Goal: Task Accomplishment & Management: Use online tool/utility

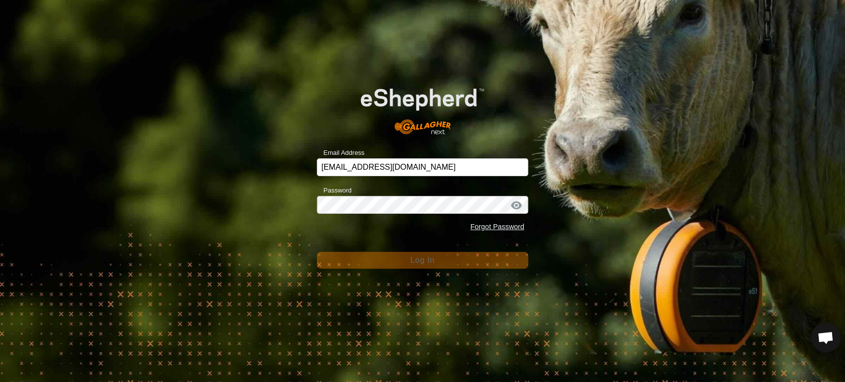
scroll to position [3801, 0]
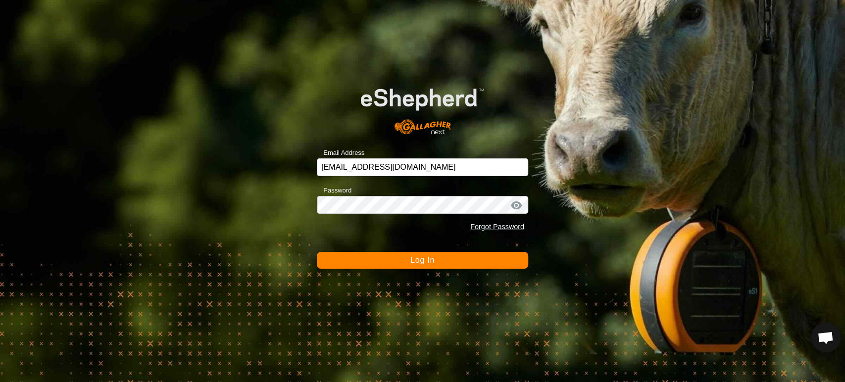
click at [415, 265] on button "Log In" at bounding box center [422, 260] width 211 height 17
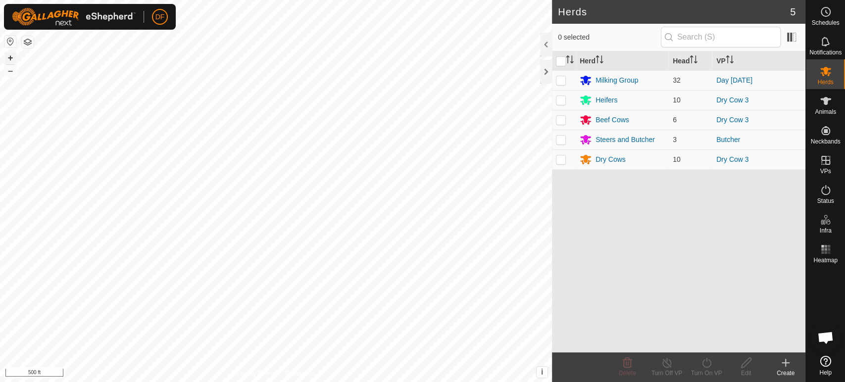
click at [11, 57] on button "+" at bounding box center [10, 58] width 12 height 12
click at [827, 109] on span "Animals" at bounding box center [825, 112] width 21 height 6
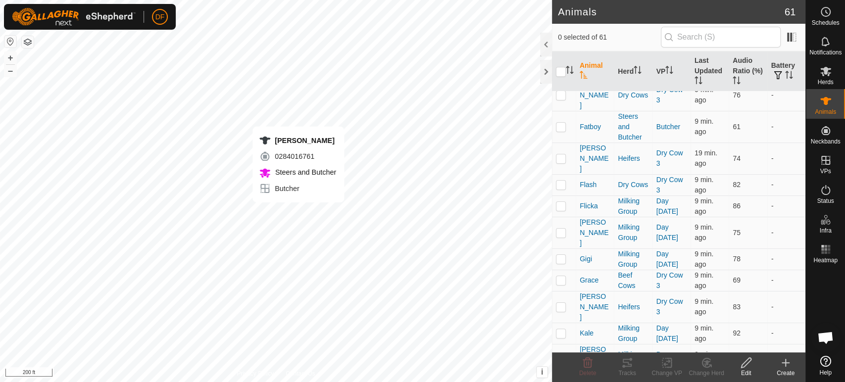
scroll to position [639, 0]
click at [560, 328] on p-checkbox at bounding box center [561, 332] width 10 height 8
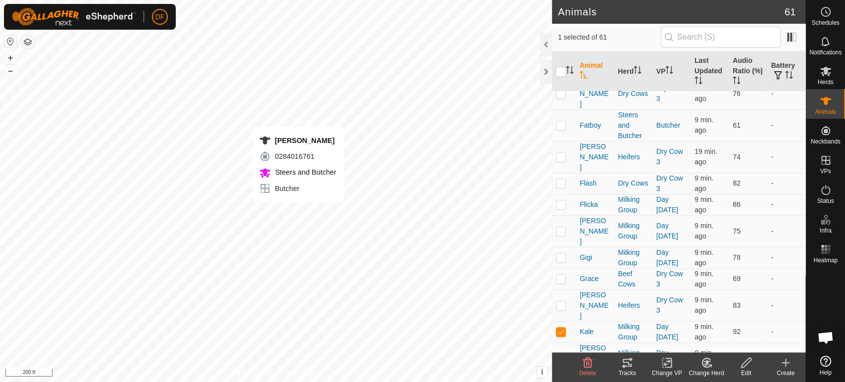
click at [629, 368] on icon at bounding box center [627, 363] width 12 height 12
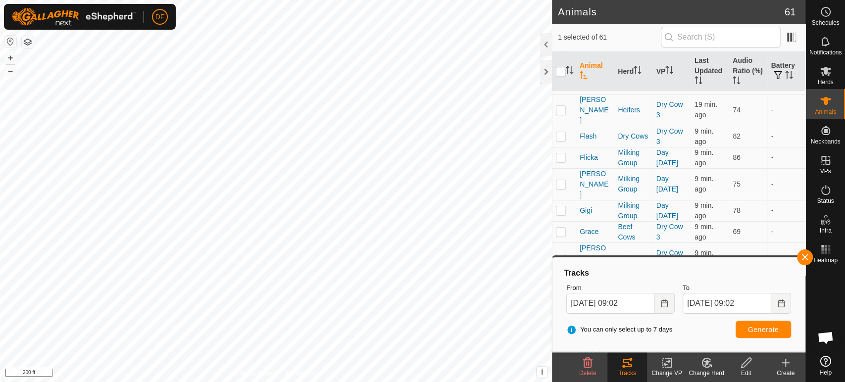
scroll to position [704, 0]
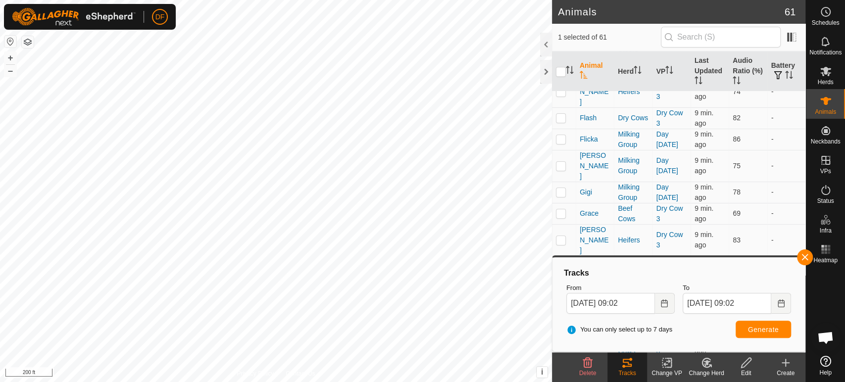
click at [559, 262] on p-checkbox at bounding box center [561, 266] width 10 height 8
checkbox input "false"
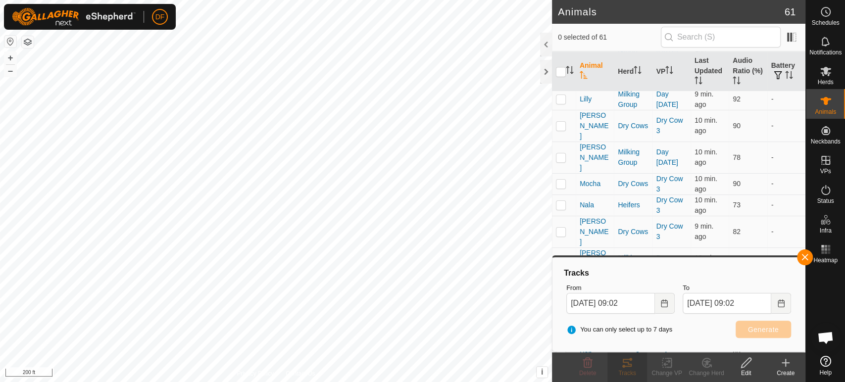
scroll to position [1065, 0]
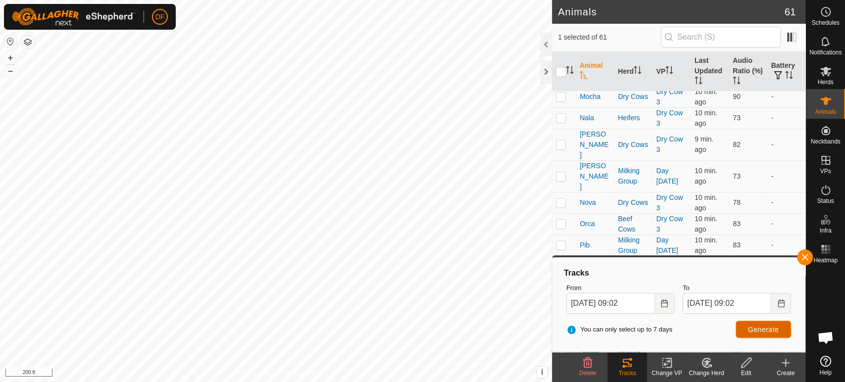
click at [753, 326] on span "Generate" at bounding box center [763, 330] width 31 height 8
checkbox input "false"
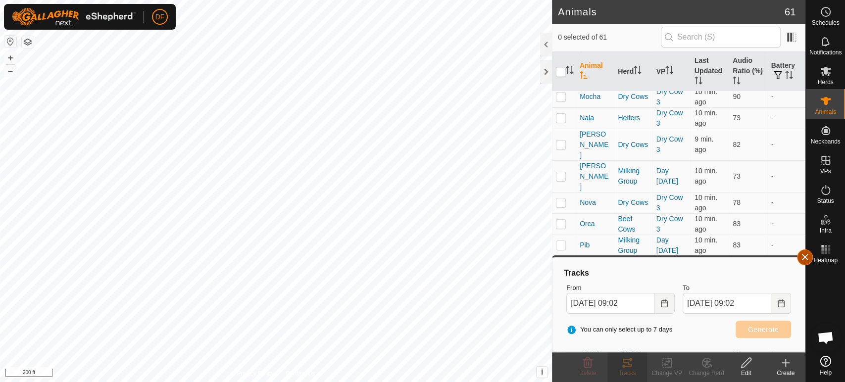
click at [806, 263] on button "button" at bounding box center [805, 258] width 16 height 16
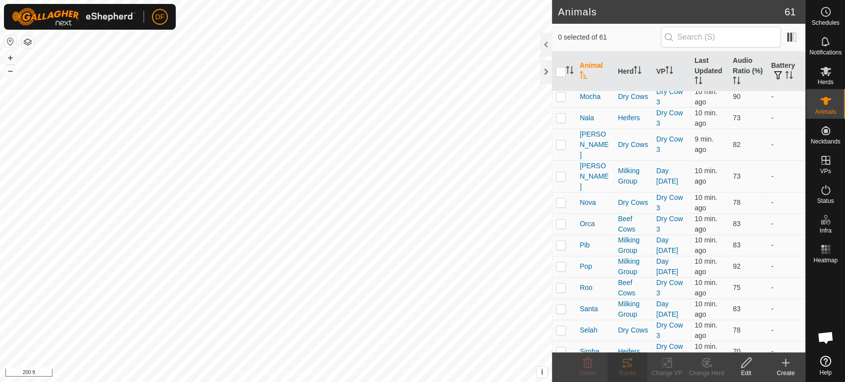
click at [805, 257] on span "button" at bounding box center [805, 258] width 8 height 8
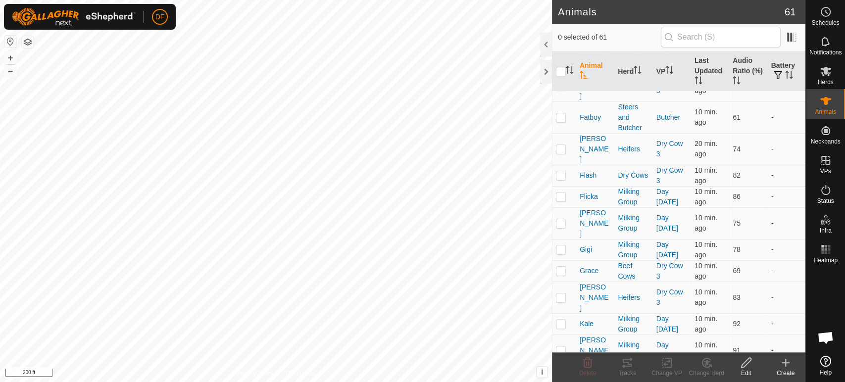
scroll to position [625, 0]
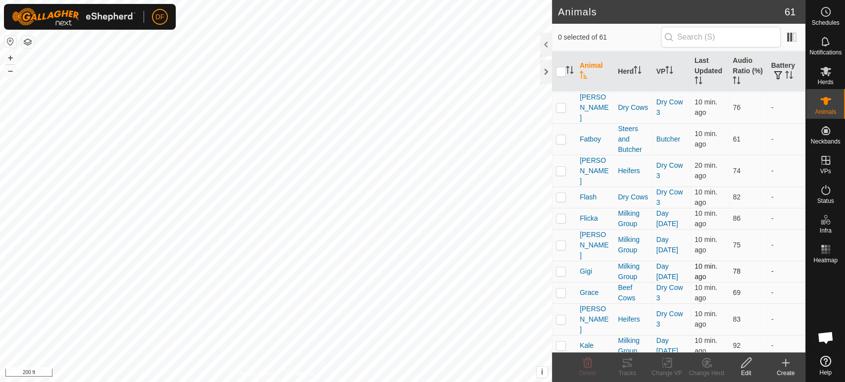
click at [563, 267] on p-checkbox at bounding box center [561, 271] width 10 height 8
click at [634, 369] on div "Tracks" at bounding box center [628, 373] width 40 height 9
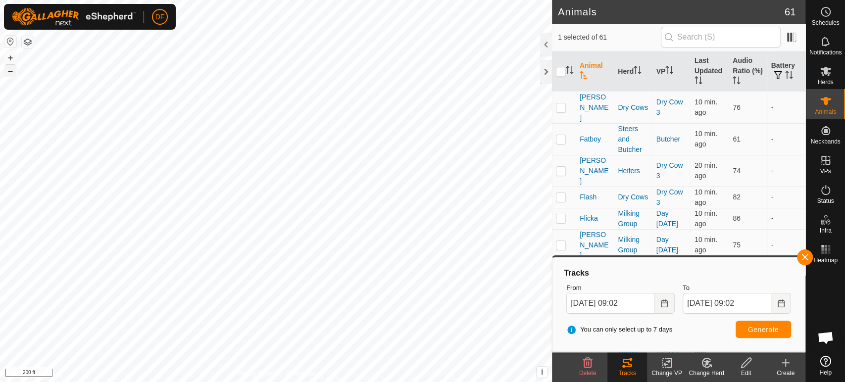
click at [10, 74] on button "–" at bounding box center [10, 71] width 12 height 12
click at [13, 58] on button "+" at bounding box center [10, 58] width 12 height 12
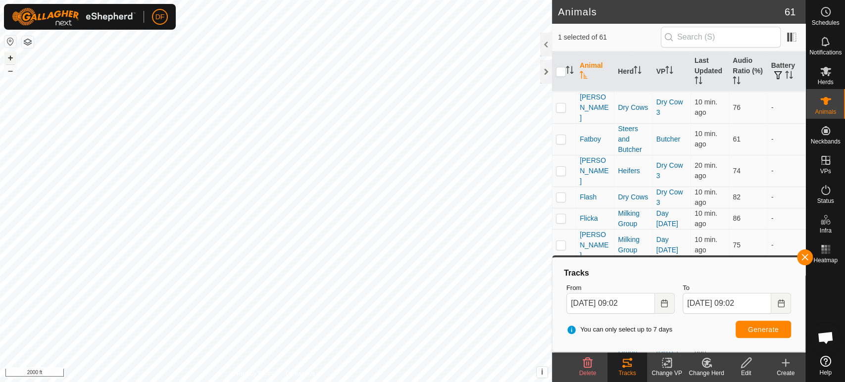
click at [12, 60] on button "+" at bounding box center [10, 58] width 12 height 12
click at [10, 73] on button "–" at bounding box center [10, 71] width 12 height 12
click at [562, 267] on p-checkbox at bounding box center [561, 271] width 10 height 8
checkbox input "false"
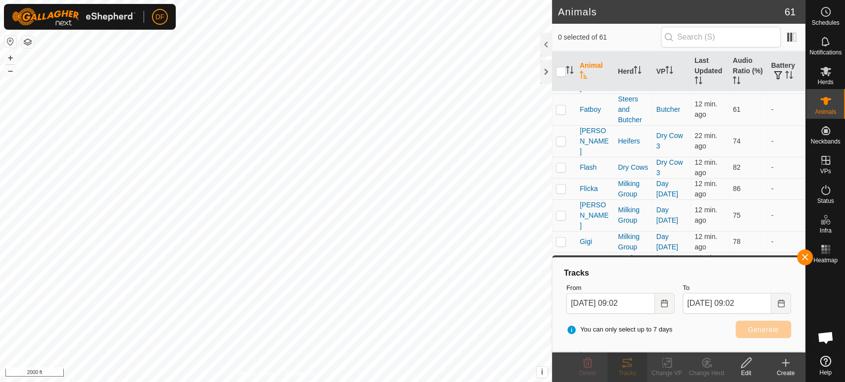
scroll to position [657, 0]
click at [559, 310] on p-checkbox at bounding box center [561, 314] width 10 height 8
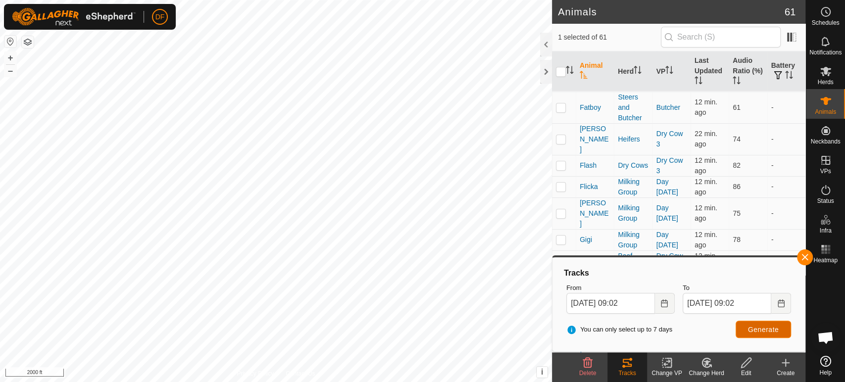
click at [763, 337] on button "Generate" at bounding box center [763, 329] width 55 height 17
click at [12, 55] on button "+" at bounding box center [10, 58] width 12 height 12
click at [8, 60] on button "+" at bounding box center [10, 58] width 12 height 12
click at [563, 310] on p-checkbox at bounding box center [561, 314] width 10 height 8
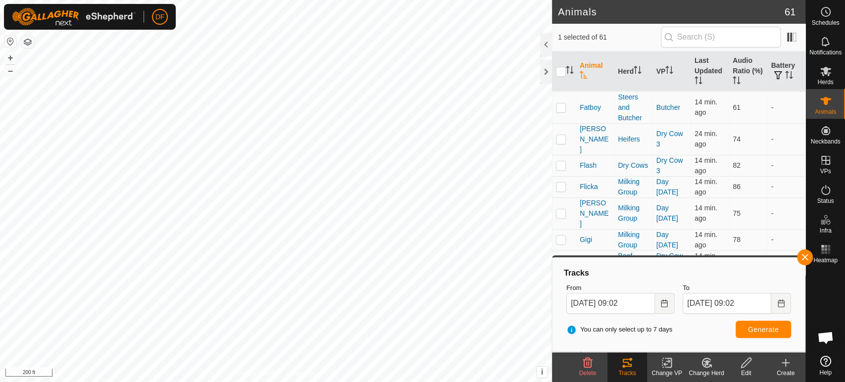
checkbox input "false"
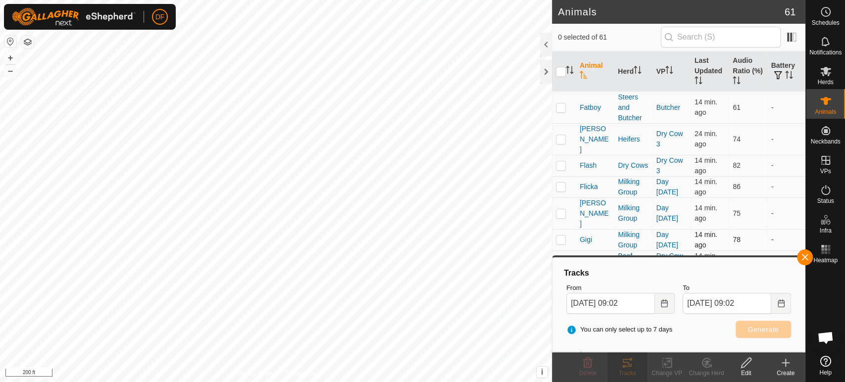
click at [561, 236] on p-checkbox at bounding box center [561, 240] width 10 height 8
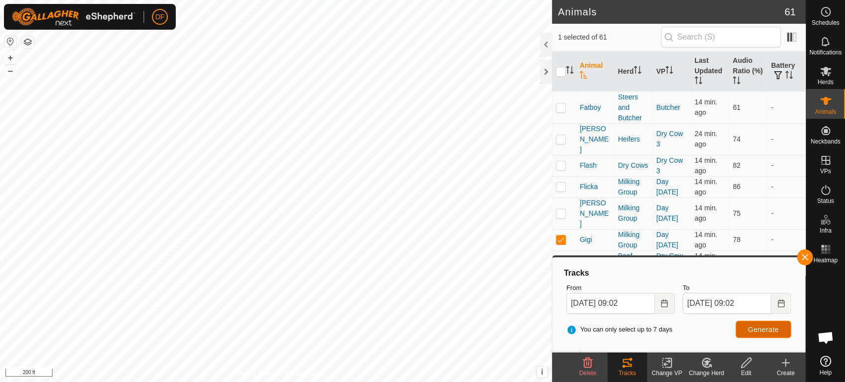
click at [749, 330] on span "Generate" at bounding box center [763, 330] width 31 height 8
click at [9, 71] on button "–" at bounding box center [10, 71] width 12 height 12
click at [559, 236] on p-checkbox at bounding box center [561, 240] width 10 height 8
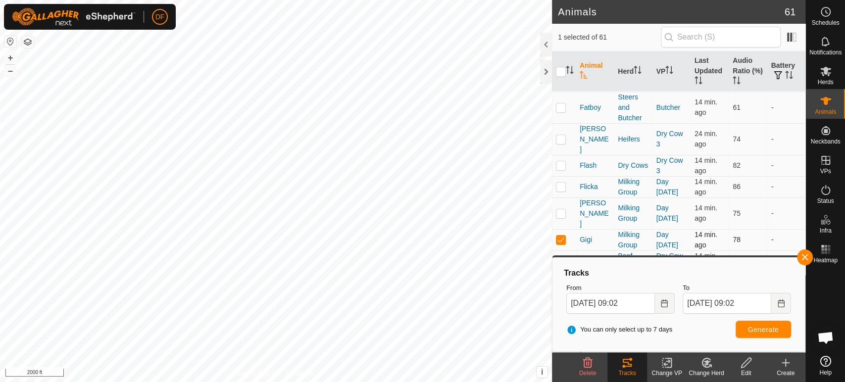
checkbox input "false"
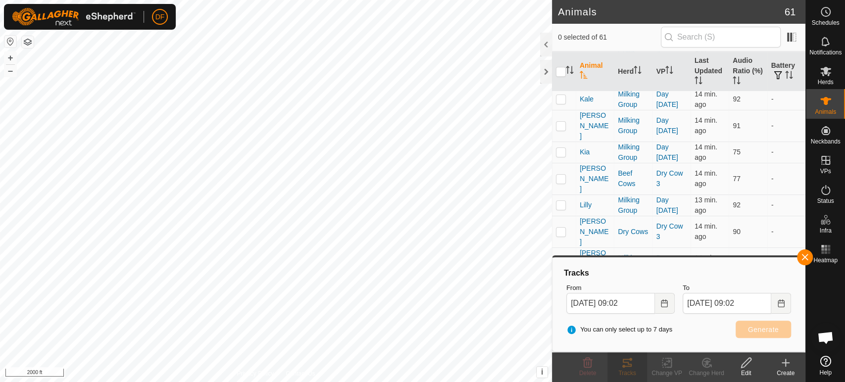
scroll to position [1065, 0]
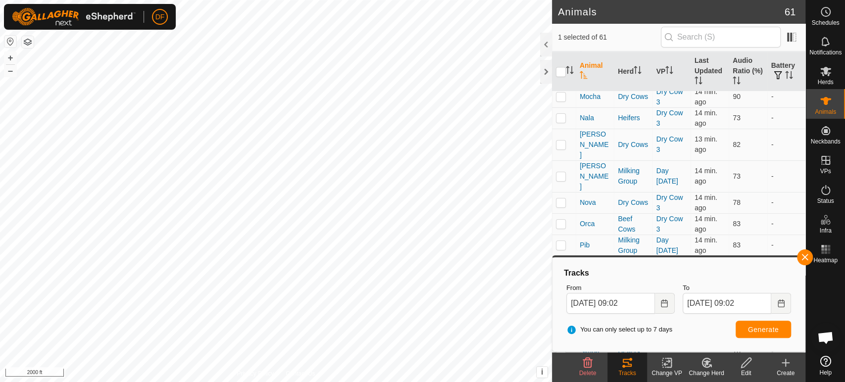
checkbox input "true"
click at [592, 304] on input "[DATE] 09:02" at bounding box center [610, 303] width 89 height 21
click at [777, 332] on span "Generate" at bounding box center [763, 330] width 31 height 8
type input "[DATE] 09:02"
click at [10, 57] on button "+" at bounding box center [10, 58] width 12 height 12
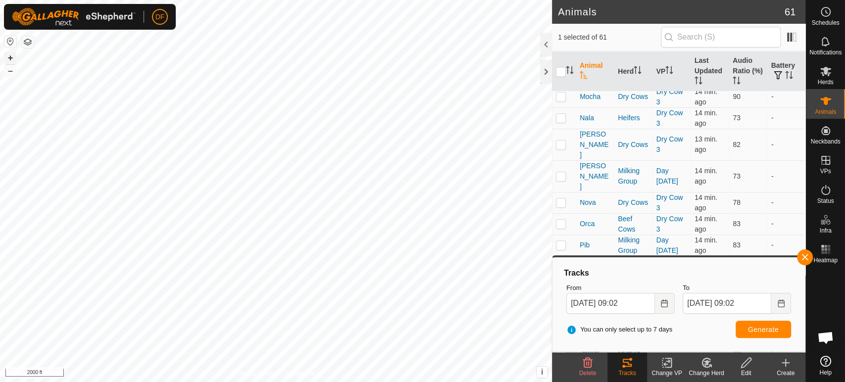
click at [10, 57] on button "+" at bounding box center [10, 58] width 12 height 12
click at [7, 71] on button "–" at bounding box center [10, 71] width 12 height 12
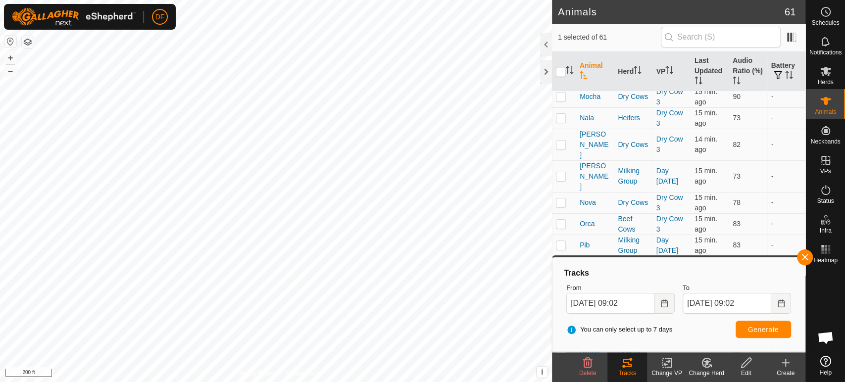
checkbox input "false"
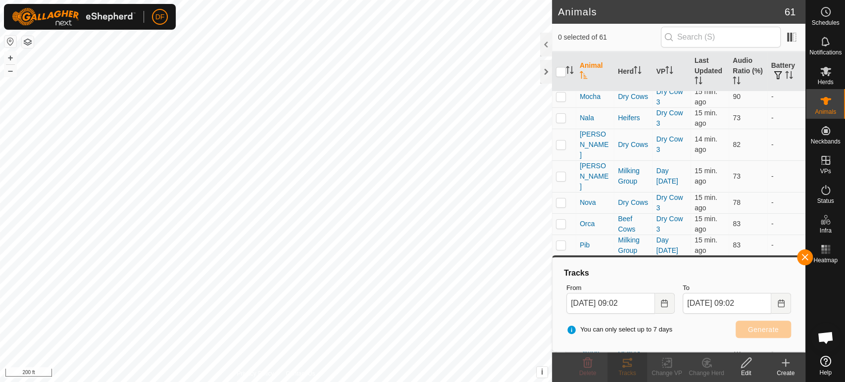
checkbox input "true"
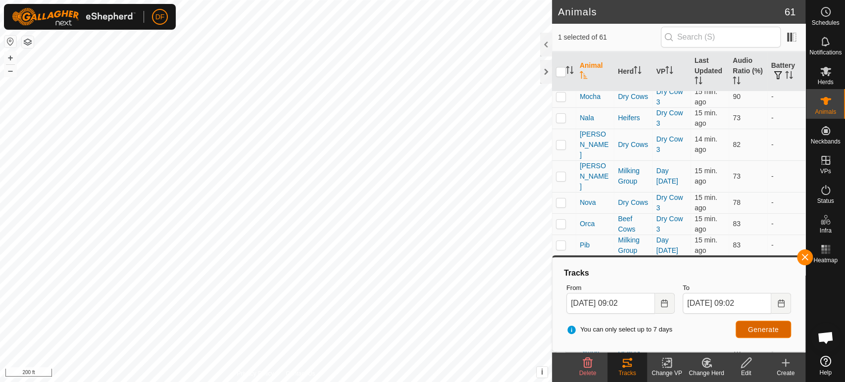
click at [753, 327] on span "Generate" at bounding box center [763, 330] width 31 height 8
click at [594, 305] on input "[DATE] 09:02" at bounding box center [610, 303] width 89 height 21
type input "[DATE] 09:02"
click at [772, 334] on button "Generate" at bounding box center [763, 329] width 55 height 17
click at [13, 71] on button "–" at bounding box center [10, 71] width 12 height 12
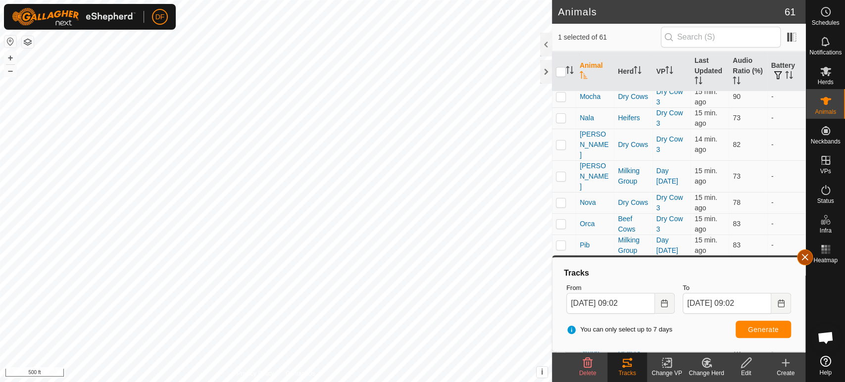
click at [806, 258] on button "button" at bounding box center [805, 258] width 16 height 16
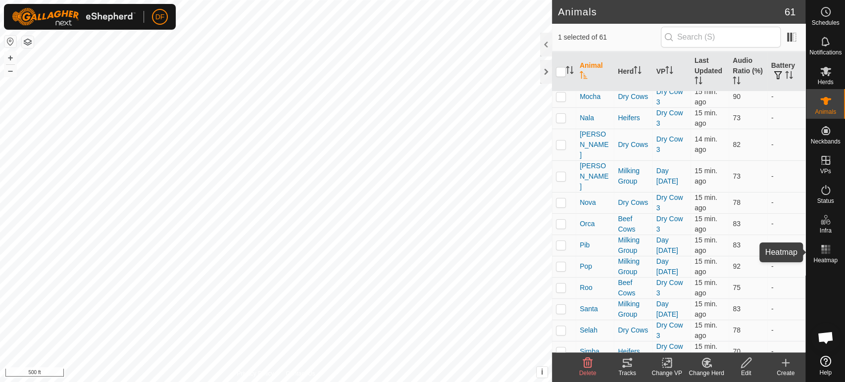
click at [825, 258] on span "Heatmap" at bounding box center [826, 260] width 24 height 6
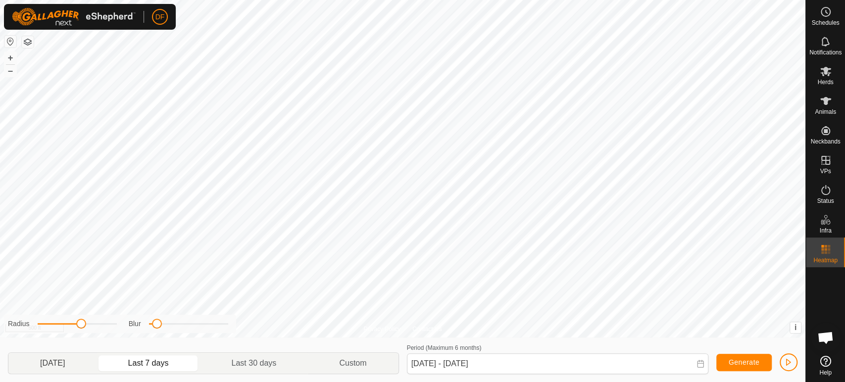
click at [49, 365] on span "[DATE]" at bounding box center [52, 363] width 25 height 12
type input "[DATE] - [DATE]"
click at [748, 366] on span "Generate" at bounding box center [744, 362] width 31 height 8
click at [789, 366] on button "button" at bounding box center [789, 363] width 18 height 18
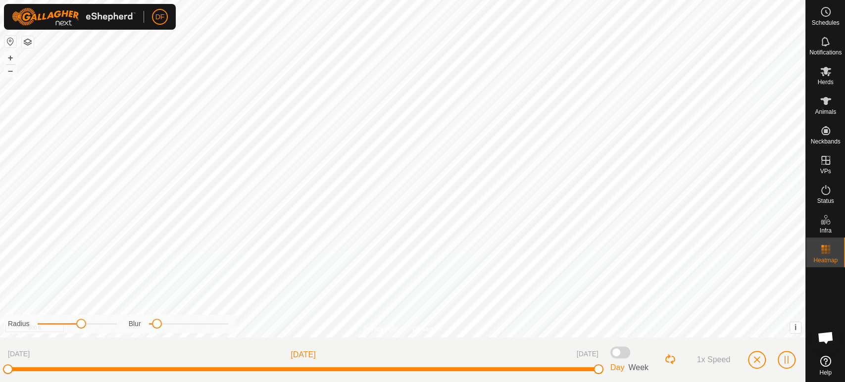
click at [672, 360] on button "Loop Button" at bounding box center [670, 360] width 13 height 13
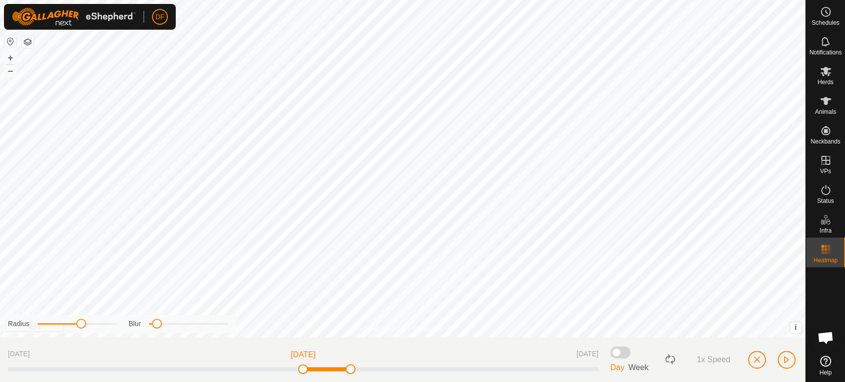
drag, startPoint x: 601, startPoint y: 371, endPoint x: 611, endPoint y: 370, distance: 10.5
click at [601, 374] on div "[DATE] [DATE] [DATE] Day Week 1x Speed" at bounding box center [403, 360] width 806 height 45
click at [760, 362] on span "button" at bounding box center [757, 360] width 8 height 8
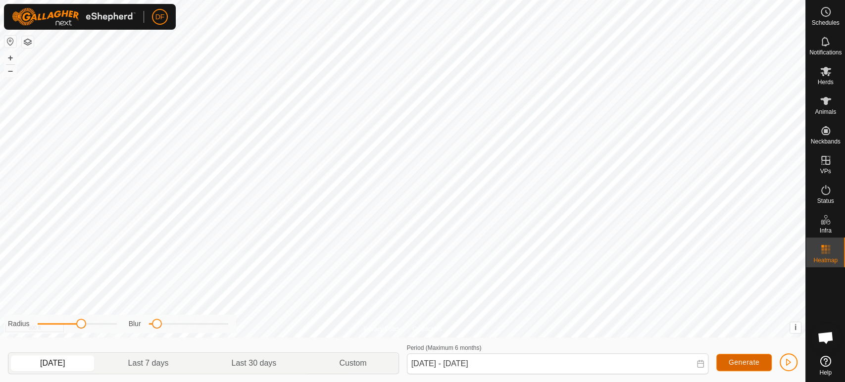
click at [750, 361] on span "Generate" at bounding box center [744, 362] width 31 height 8
click at [822, 102] on icon at bounding box center [826, 101] width 12 height 12
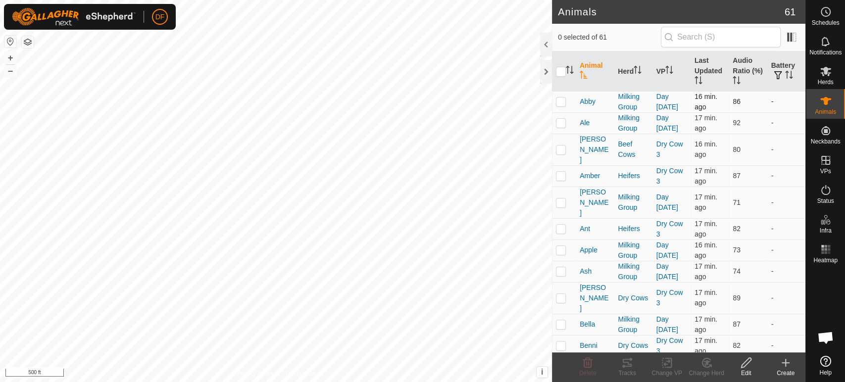
click at [563, 105] on p-checkbox at bounding box center [561, 102] width 10 height 8
click at [628, 369] on div "Tracks" at bounding box center [628, 373] width 40 height 9
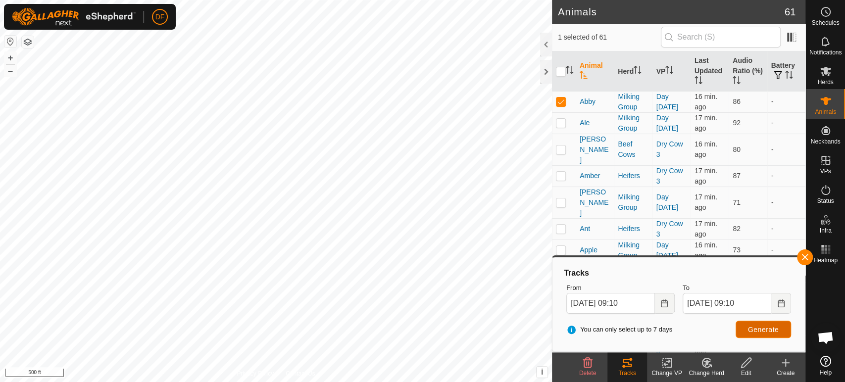
click at [755, 334] on button "Generate" at bounding box center [763, 329] width 55 height 17
click at [560, 104] on p-checkbox at bounding box center [561, 102] width 10 height 8
checkbox input "false"
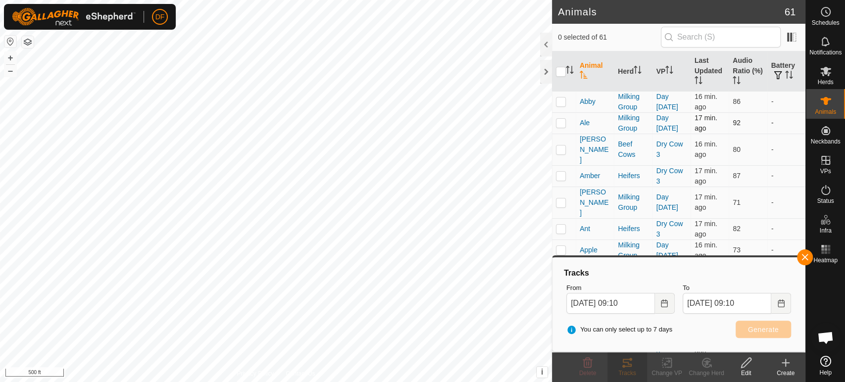
click at [560, 122] on p-checkbox at bounding box center [561, 123] width 10 height 8
checkbox input "true"
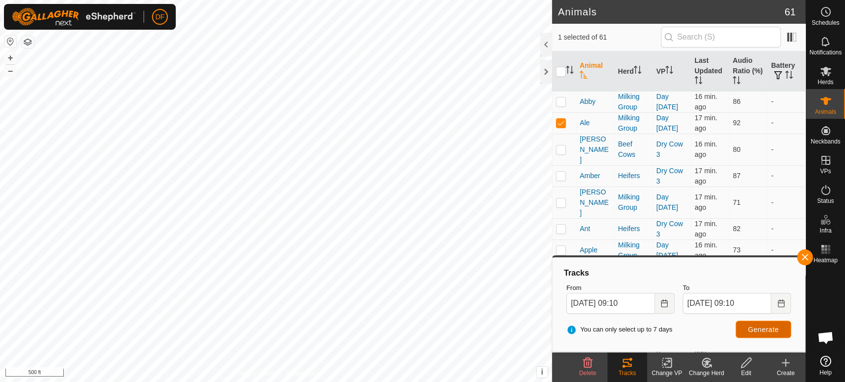
click at [745, 328] on button "Generate" at bounding box center [763, 329] width 55 height 17
click at [565, 146] on p-checkbox at bounding box center [561, 150] width 10 height 8
checkbox input "true"
click at [563, 128] on td at bounding box center [564, 122] width 24 height 21
checkbox input "false"
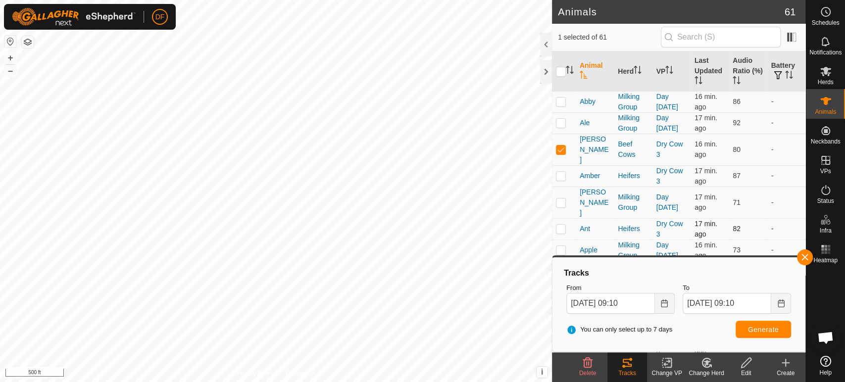
click at [789, 218] on td "-" at bounding box center [786, 228] width 38 height 21
click at [805, 257] on span "button" at bounding box center [805, 258] width 8 height 8
click at [782, 240] on td "-" at bounding box center [786, 250] width 38 height 21
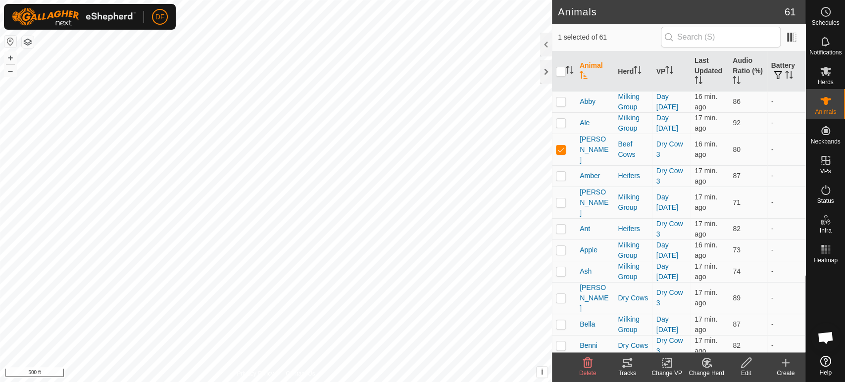
click at [624, 369] on div "Tracks" at bounding box center [628, 373] width 40 height 9
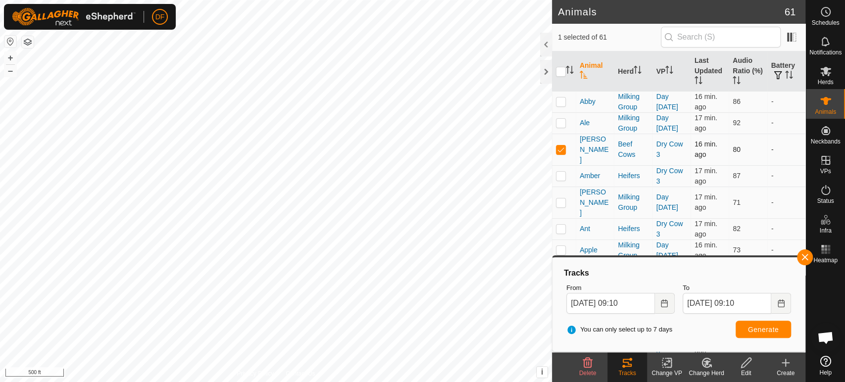
click at [564, 146] on p-checkbox at bounding box center [561, 150] width 10 height 8
checkbox input "false"
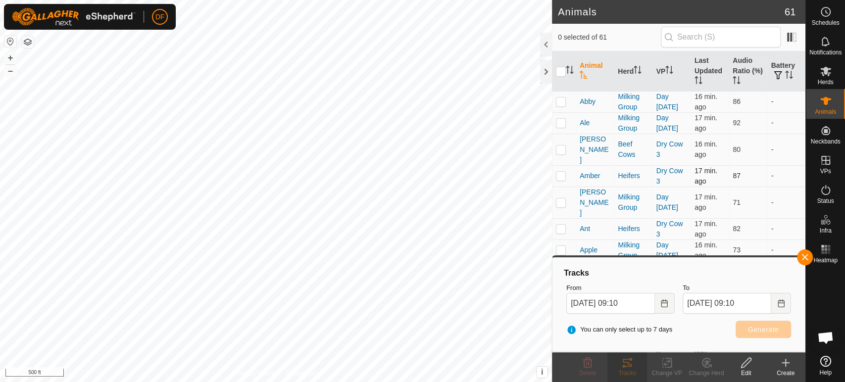
click at [559, 172] on p-checkbox at bounding box center [561, 176] width 10 height 8
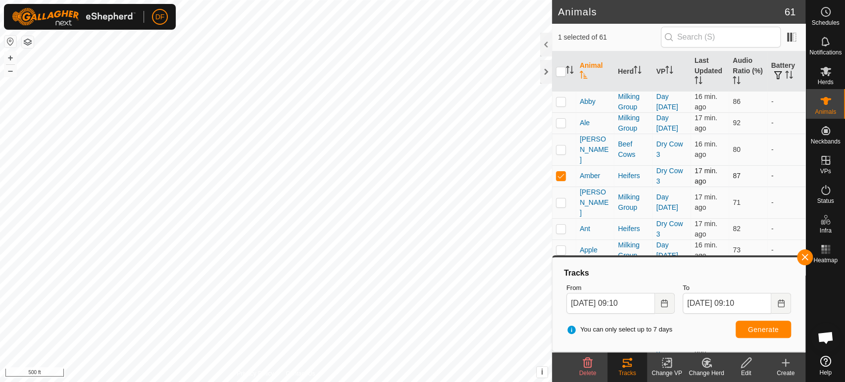
click at [559, 172] on p-checkbox at bounding box center [561, 176] width 10 height 8
checkbox input "false"
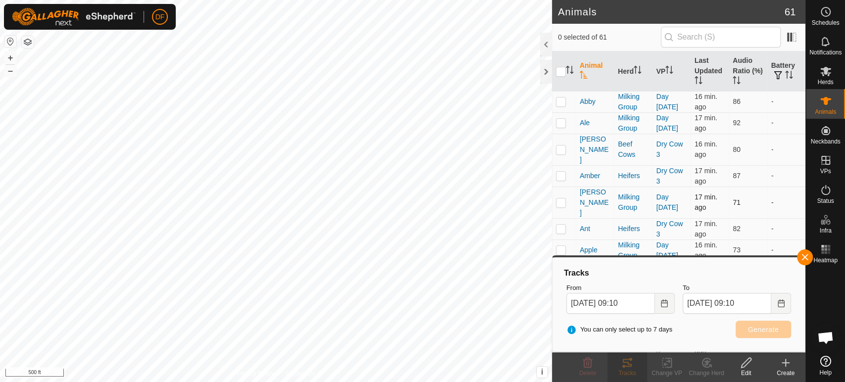
click at [559, 199] on p-checkbox at bounding box center [561, 203] width 10 height 8
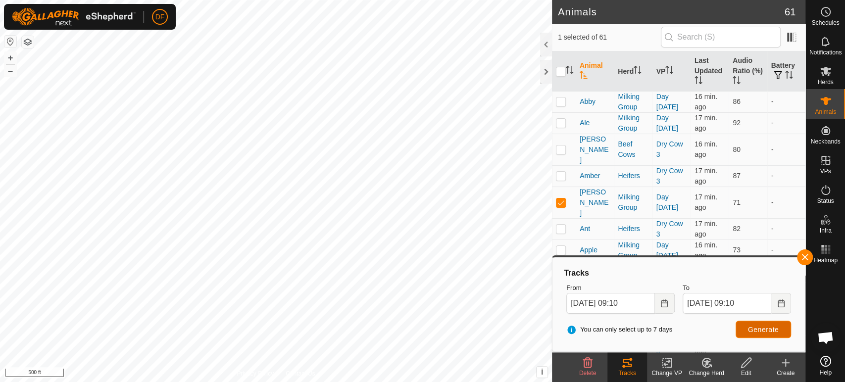
click at [751, 332] on span "Generate" at bounding box center [763, 330] width 31 height 8
click at [561, 199] on p-checkbox at bounding box center [561, 203] width 10 height 8
checkbox input "false"
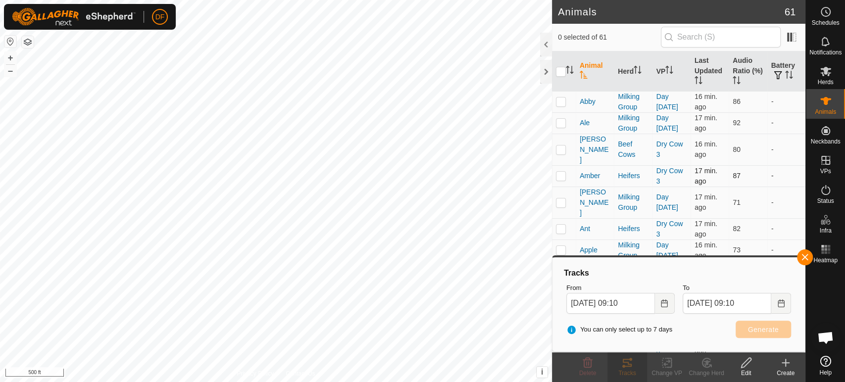
click at [560, 172] on p-checkbox at bounding box center [561, 176] width 10 height 8
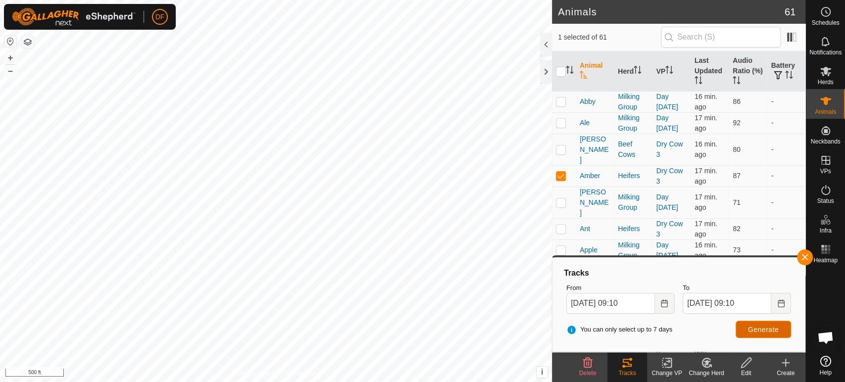
click at [750, 334] on button "Generate" at bounding box center [763, 329] width 55 height 17
click at [560, 172] on p-checkbox at bounding box center [561, 176] width 10 height 8
checkbox input "false"
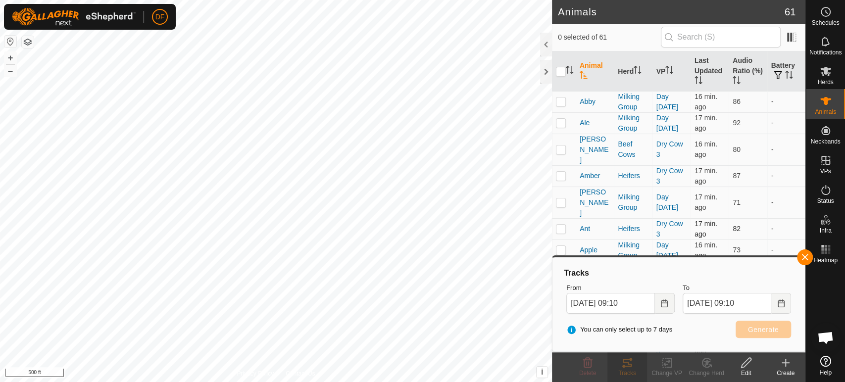
click at [560, 225] on p-checkbox at bounding box center [561, 229] width 10 height 8
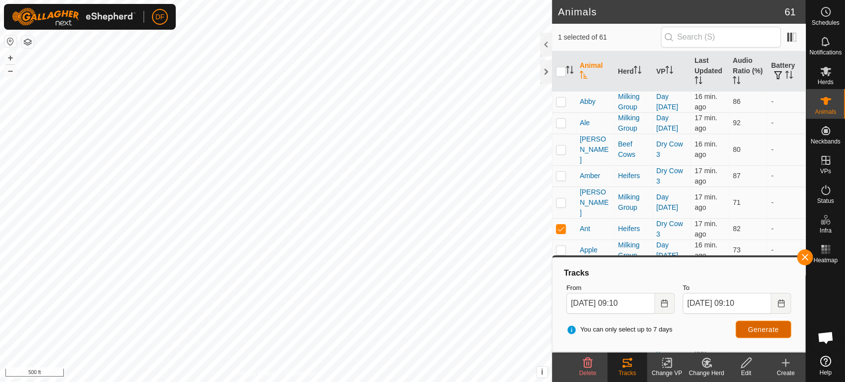
click at [749, 332] on span "Generate" at bounding box center [763, 330] width 31 height 8
click at [560, 225] on p-checkbox at bounding box center [561, 229] width 10 height 8
checkbox input "false"
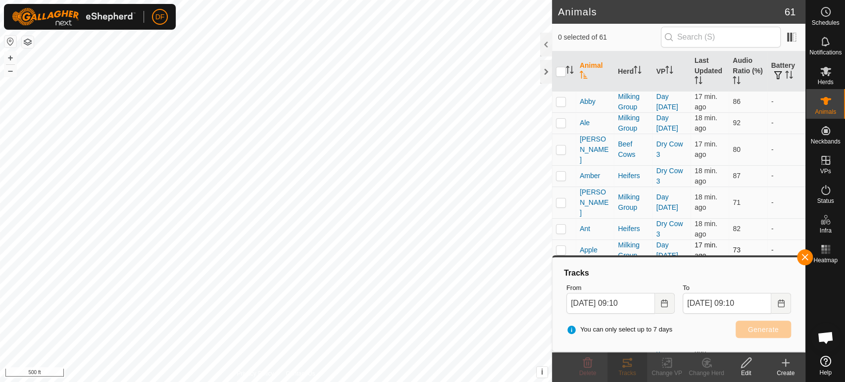
click at [559, 246] on p-checkbox at bounding box center [561, 250] width 10 height 8
checkbox input "true"
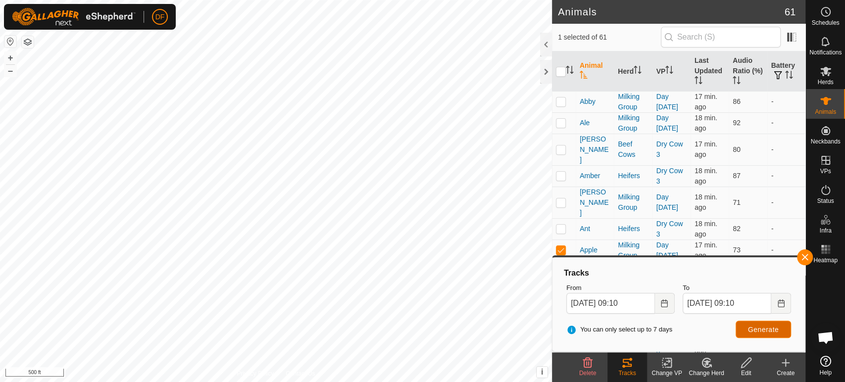
click at [763, 331] on span "Generate" at bounding box center [763, 330] width 31 height 8
